Goal: Check status

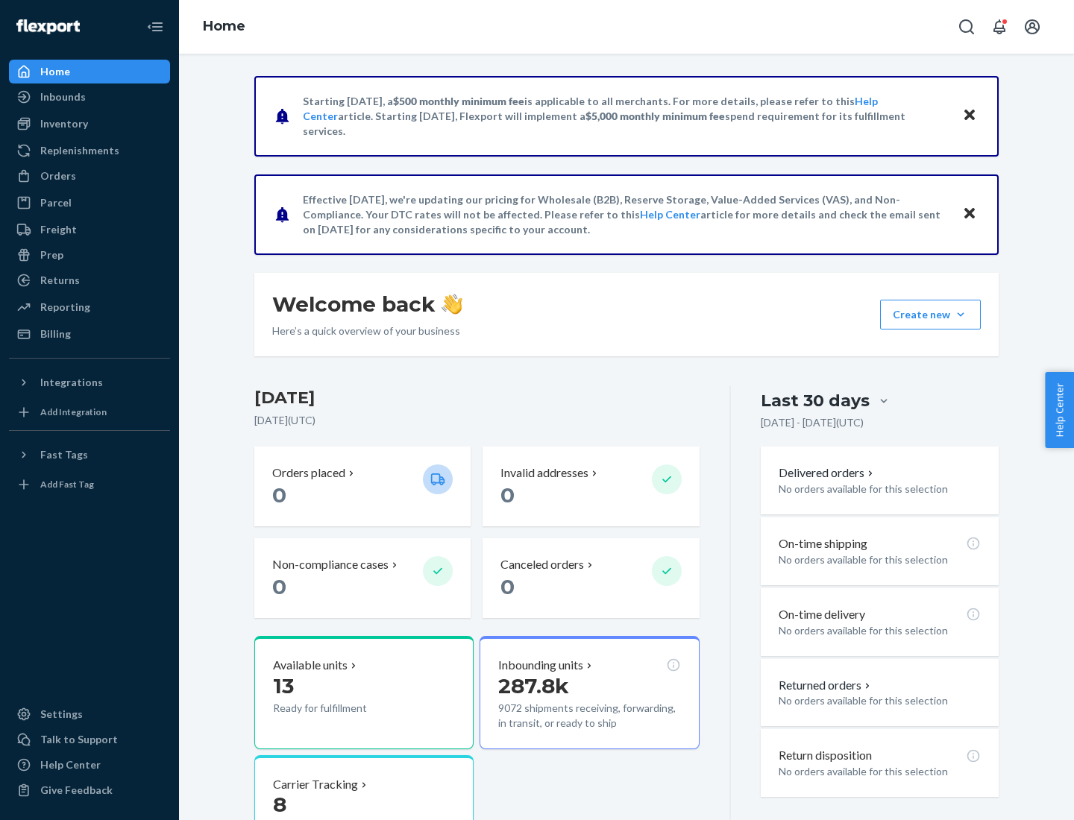
click at [960, 315] on button "Create new Create new inbound Create new order Create new product" at bounding box center [930, 315] width 101 height 30
click at [62, 97] on div "Inbounds" at bounding box center [62, 96] width 45 height 15
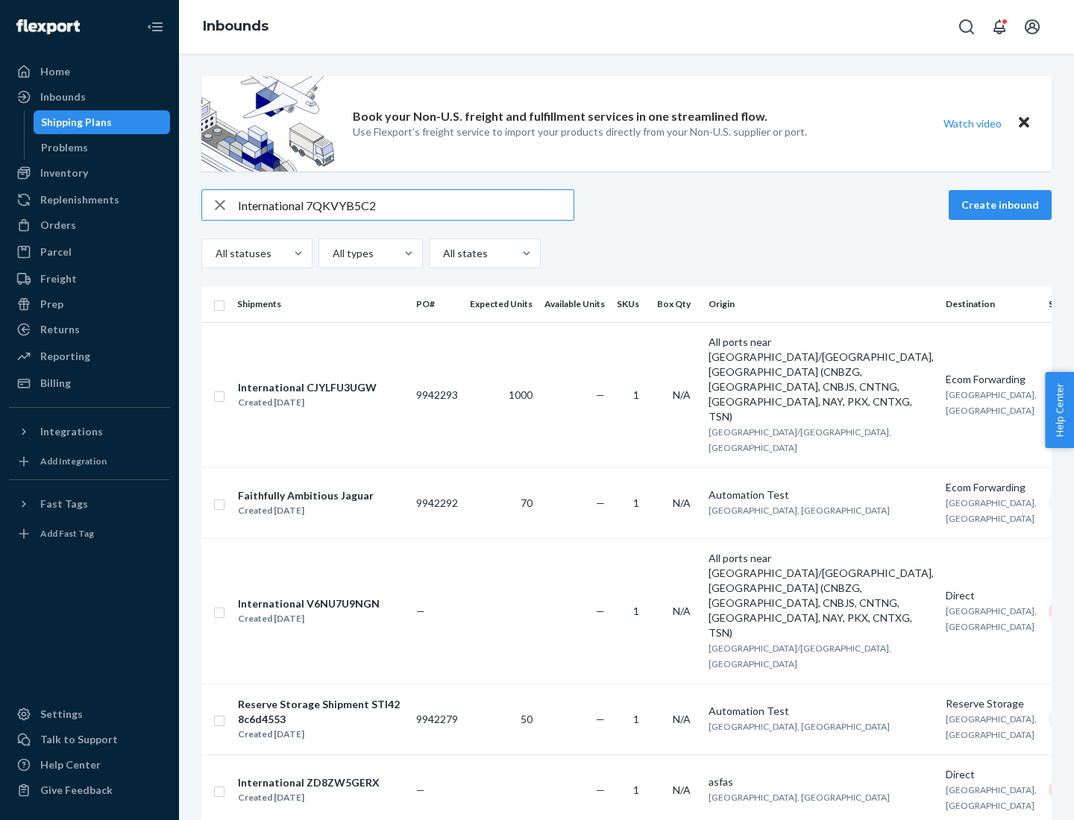
type input "International 7QKVYB5C29"
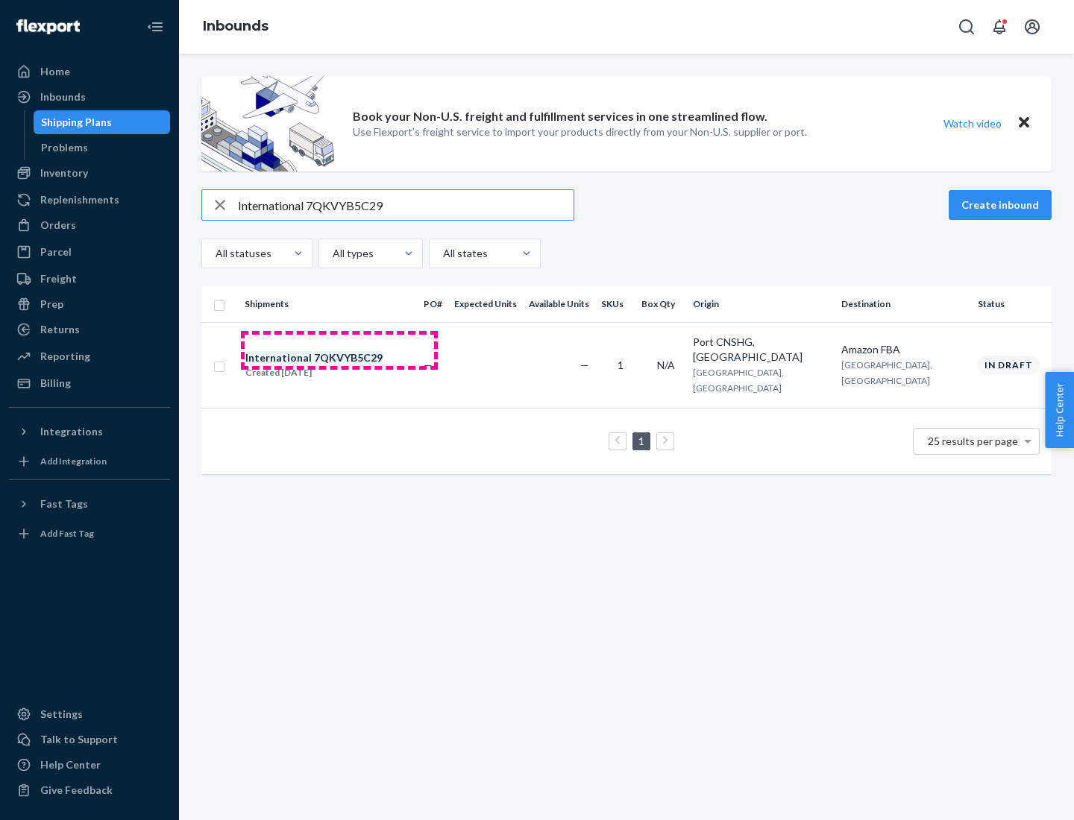
click at [339, 365] on div "Created [DATE]" at bounding box center [313, 372] width 137 height 15
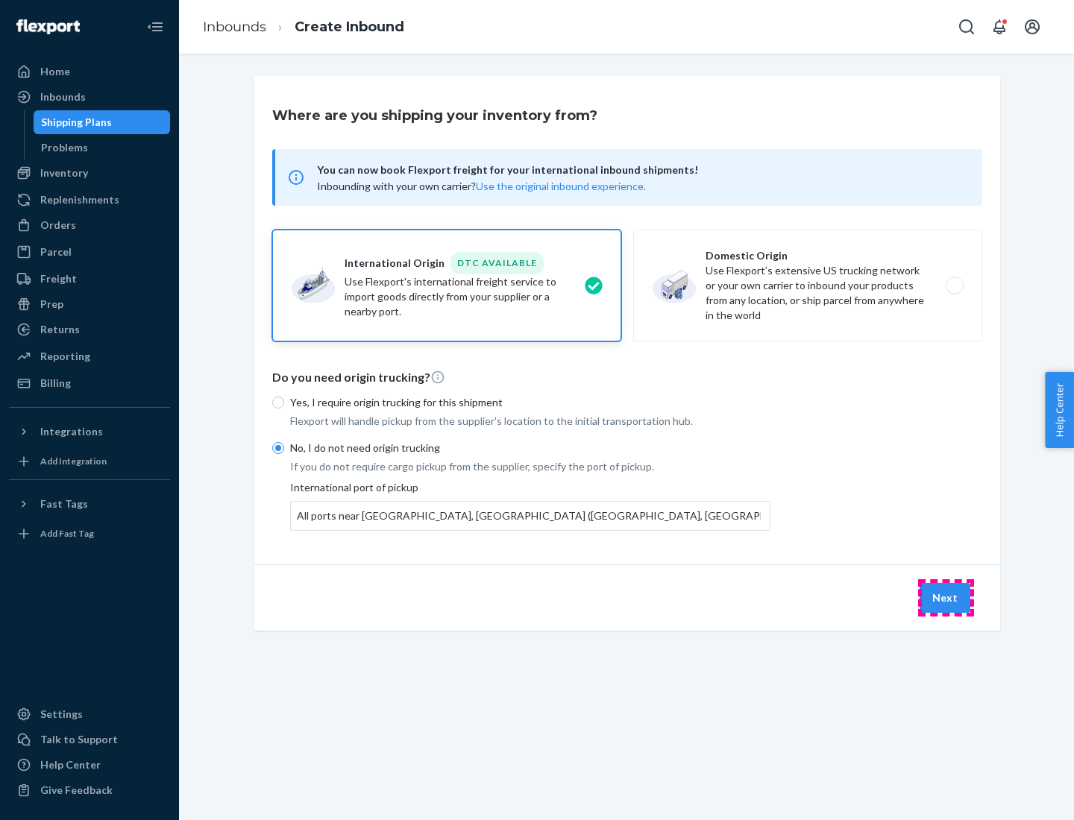
click at [945, 597] on button "Next" at bounding box center [944, 598] width 51 height 30
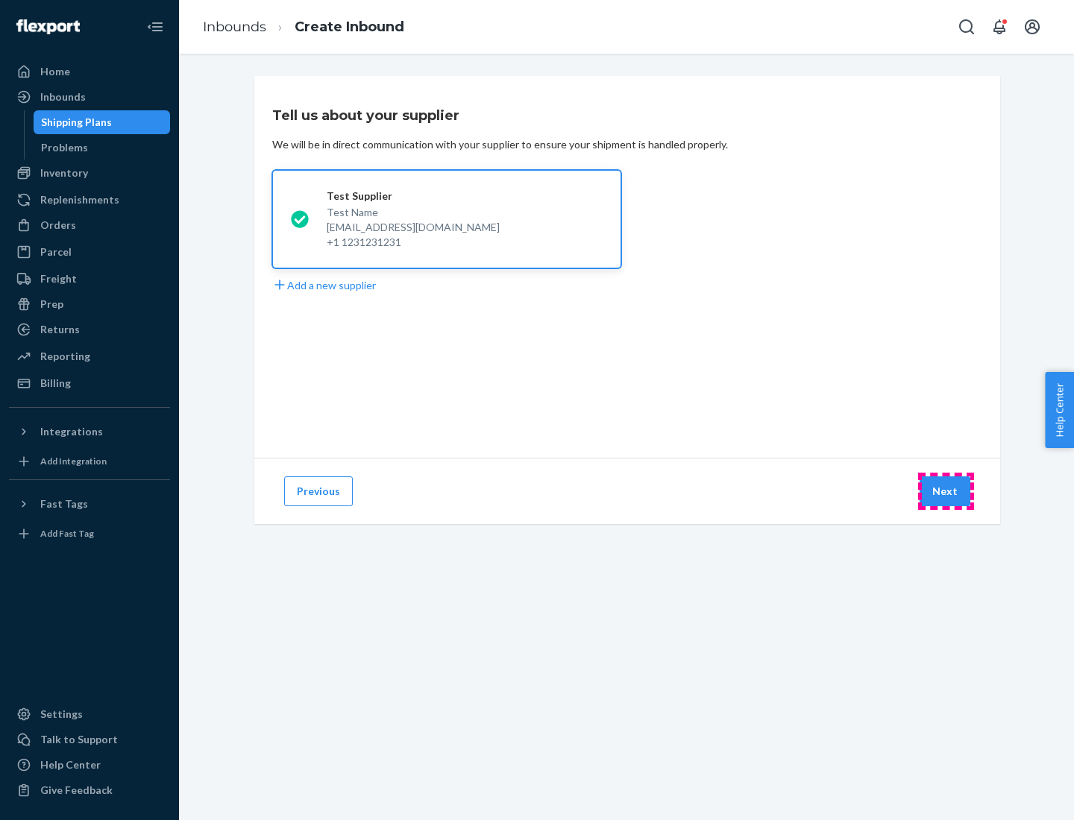
click at [945, 491] on button "Next" at bounding box center [944, 491] width 51 height 30
